Goal: Ask a question: Seek information or help from site administrators or community

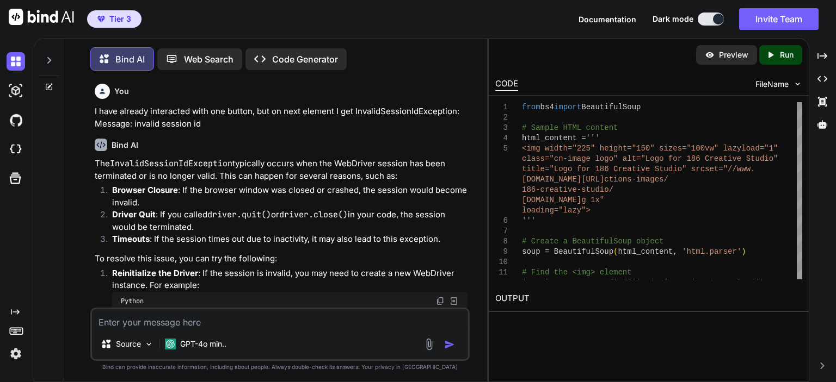
scroll to position [7964, 0]
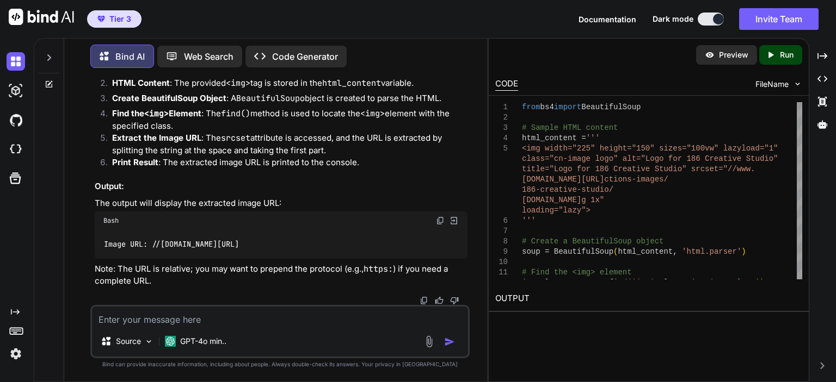
click at [186, 320] on textarea at bounding box center [280, 317] width 376 height 20
type textarea "store on value to many variables"
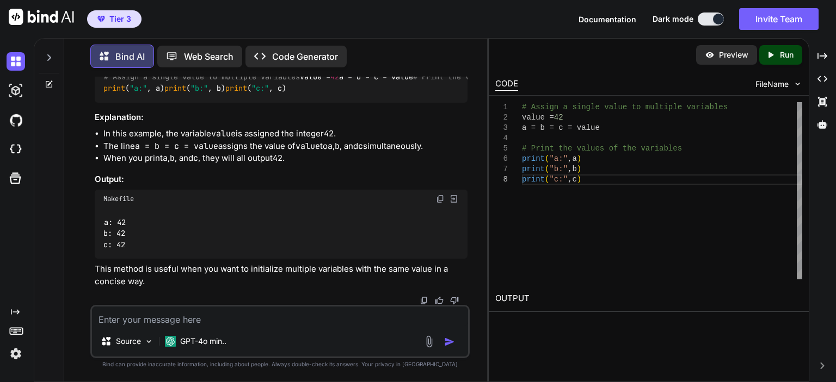
scroll to position [8545, 0]
click at [176, 320] on textarea at bounding box center [280, 317] width 376 height 20
paste textarea "<div class="cn-list-row cn-list-item vcard organization other""
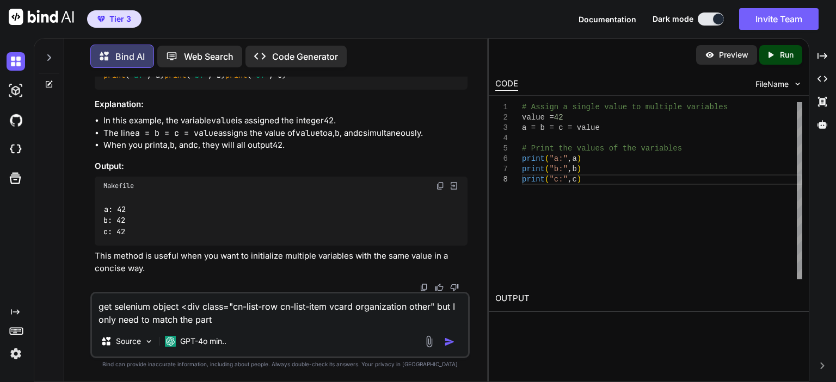
drag, startPoint x: 233, startPoint y: 312, endPoint x: 274, endPoint y: 313, distance: 41.4
click at [274, 313] on textarea "get selenium object <div class="cn-list-row cn-list-item vcard organization oth…" at bounding box center [280, 310] width 376 height 33
click at [308, 139] on code "value" at bounding box center [307, 133] width 24 height 11
click at [233, 321] on textarea "get selenium object <div class="cn-list-row cn-list-item vcard organization oth…" at bounding box center [280, 310] width 376 height 33
paste textarea "cn-list-row"
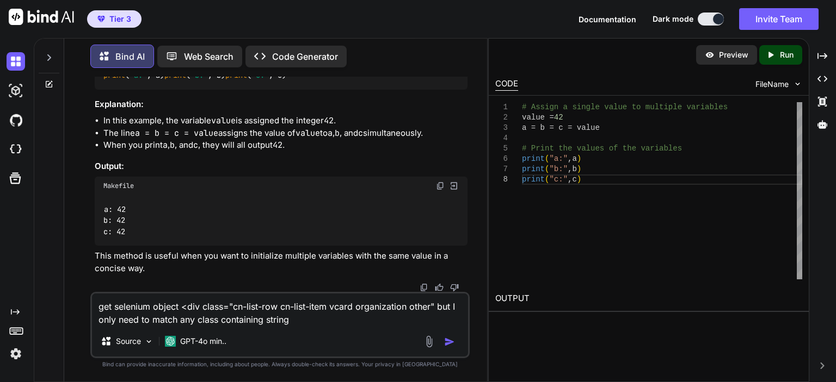
type textarea "get selenium object <div class="cn-list-row cn-list-item vcard organization oth…"
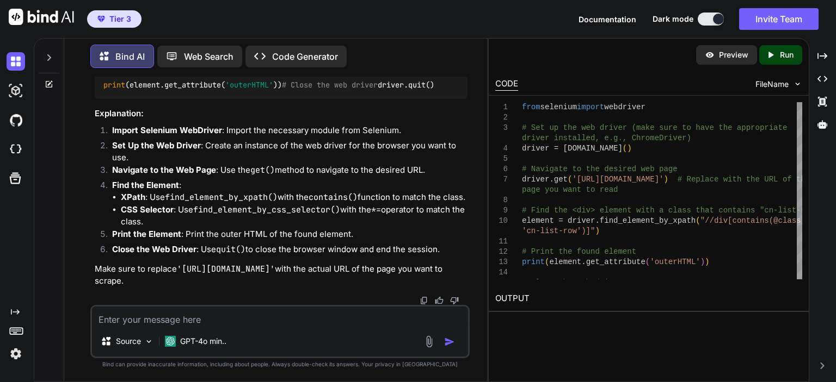
scroll to position [9056, 0]
drag, startPoint x: 460, startPoint y: 193, endPoint x: 107, endPoint y: 196, distance: 353.6
click at [162, 319] on textarea at bounding box center [280, 317] width 376 height 20
type textarea "can you do contains with soup"
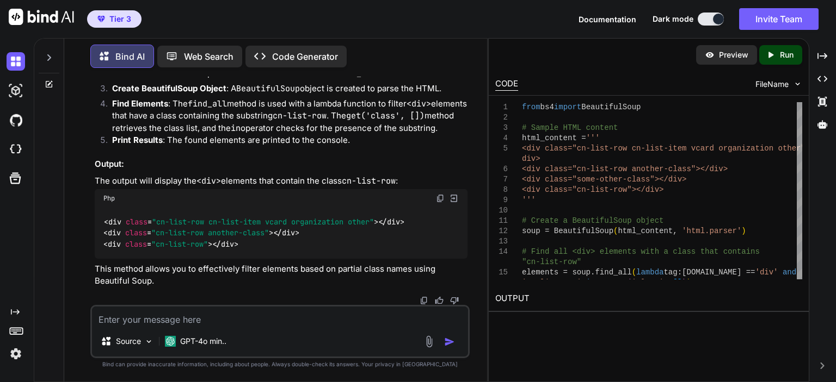
scroll to position [0, 0]
drag, startPoint x: 464, startPoint y: 194, endPoint x: 98, endPoint y: 195, distance: 366.1
copy code "elements = soup.find_all( lambda tag: [DOMAIN_NAME] == 'div' and 'cn-list-row' …"
click at [222, 314] on textarea at bounding box center [280, 317] width 376 height 20
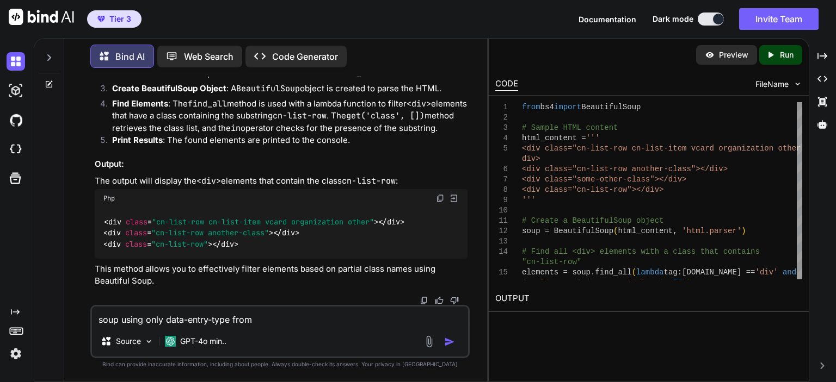
paste textarea "<div class="cn-list-body" id="cn-list-body"><div class="cn-list-row cn-list-ite…"
type textarea "soup using only data-entry-type from <div class="cn-list-body" id="cn-list-body…"
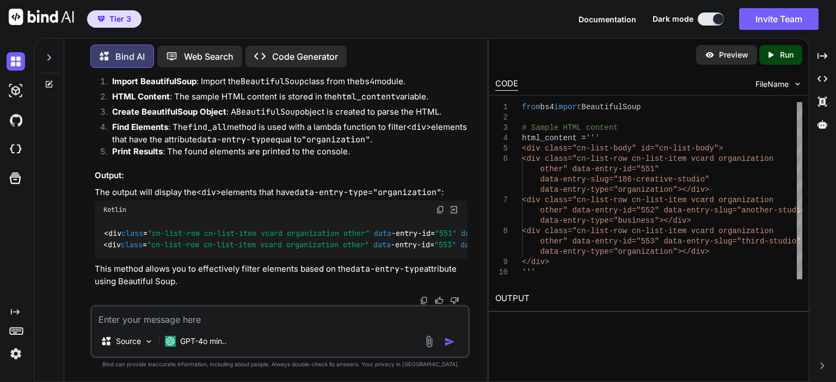
drag, startPoint x: 396, startPoint y: 134, endPoint x: 85, endPoint y: 142, distance: 311.2
click at [85, 142] on div "You I have already interacted with one button, but on next element I get Invali…" at bounding box center [280, 229] width 414 height 305
copy code "elements = soup.find_all( lambda tag: [DOMAIN_NAME] == 'div' and tag.get( 'data…"
click at [184, 316] on textarea at bounding box center [280, 317] width 376 height 20
paste textarea "website = arow.find_all('span', class_='link cn-link website') if len(website)>…"
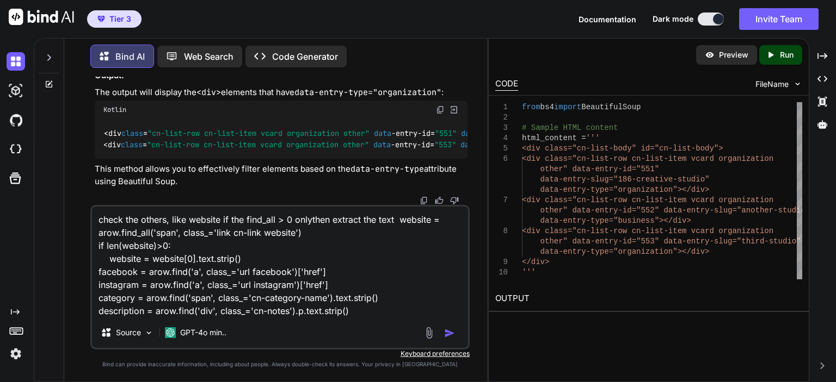
type textarea "check the others, like website if the find_all > 0 only then extract the text w…"
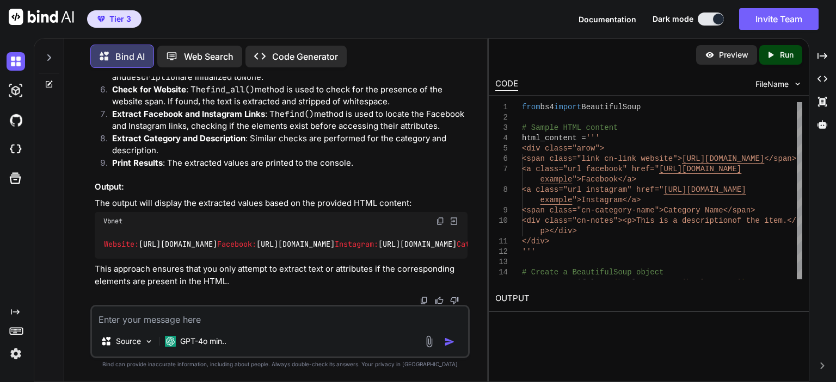
scroll to position [11713, 0]
drag, startPoint x: 341, startPoint y: 239, endPoint x: 211, endPoint y: 158, distance: 152.7
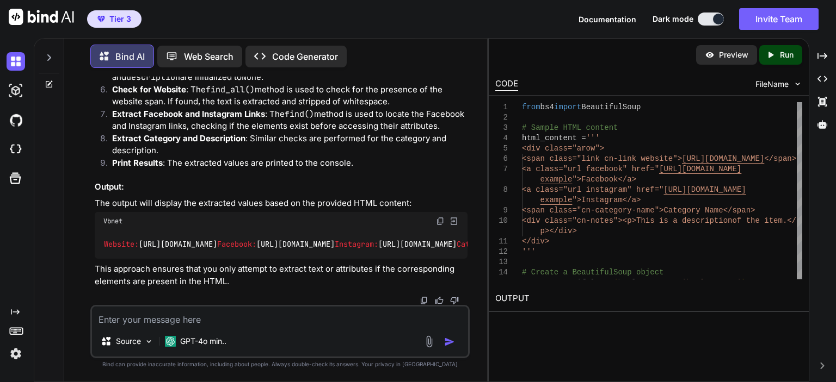
scroll to position [11495, 0]
copy code "# Check for website website_elements = arow.find_all( 'span' , class_= 'link cn…"
